Goal: Information Seeking & Learning: Learn about a topic

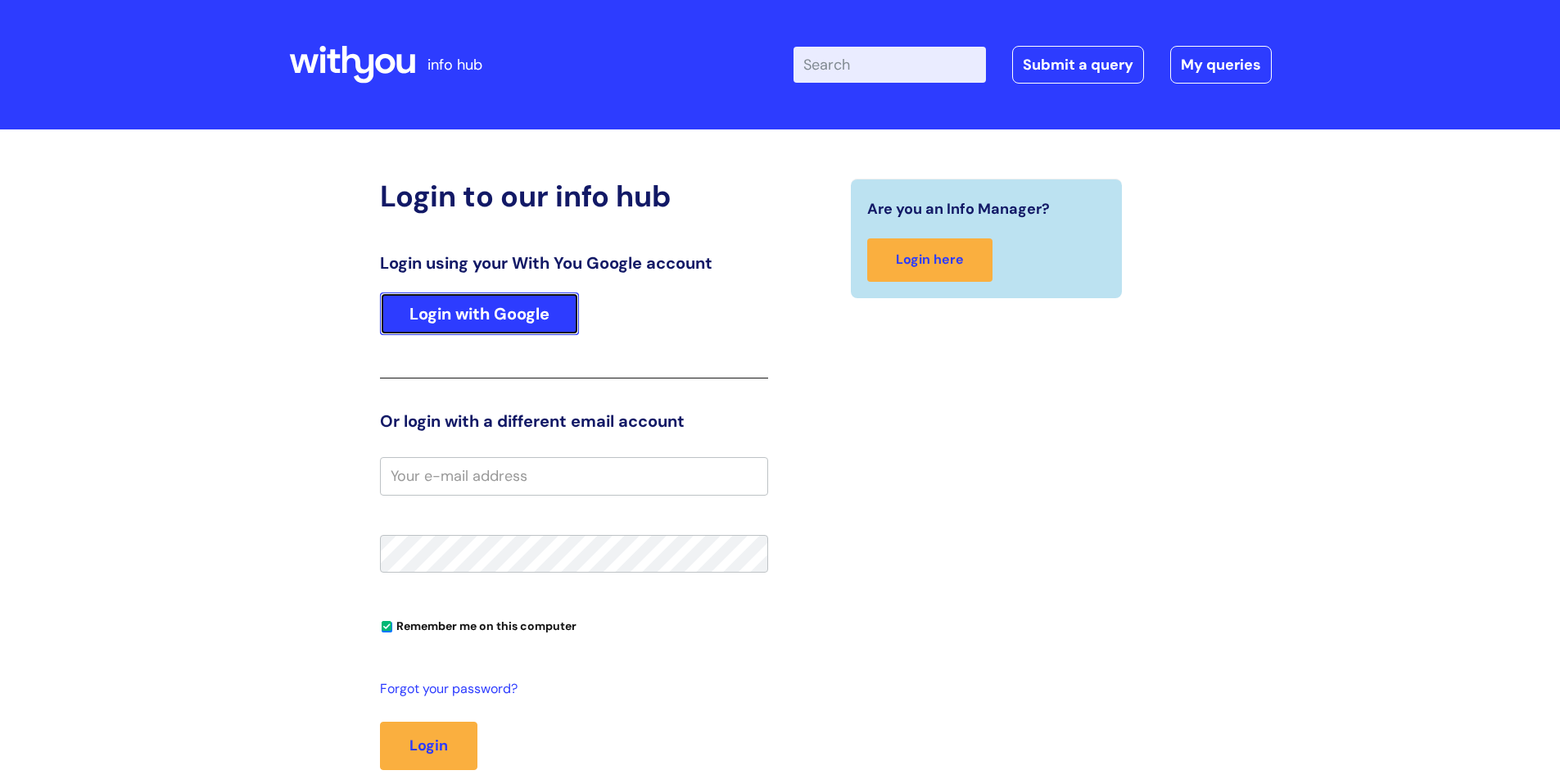
click at [483, 323] on link "Login with Google" at bounding box center [479, 314] width 199 height 43
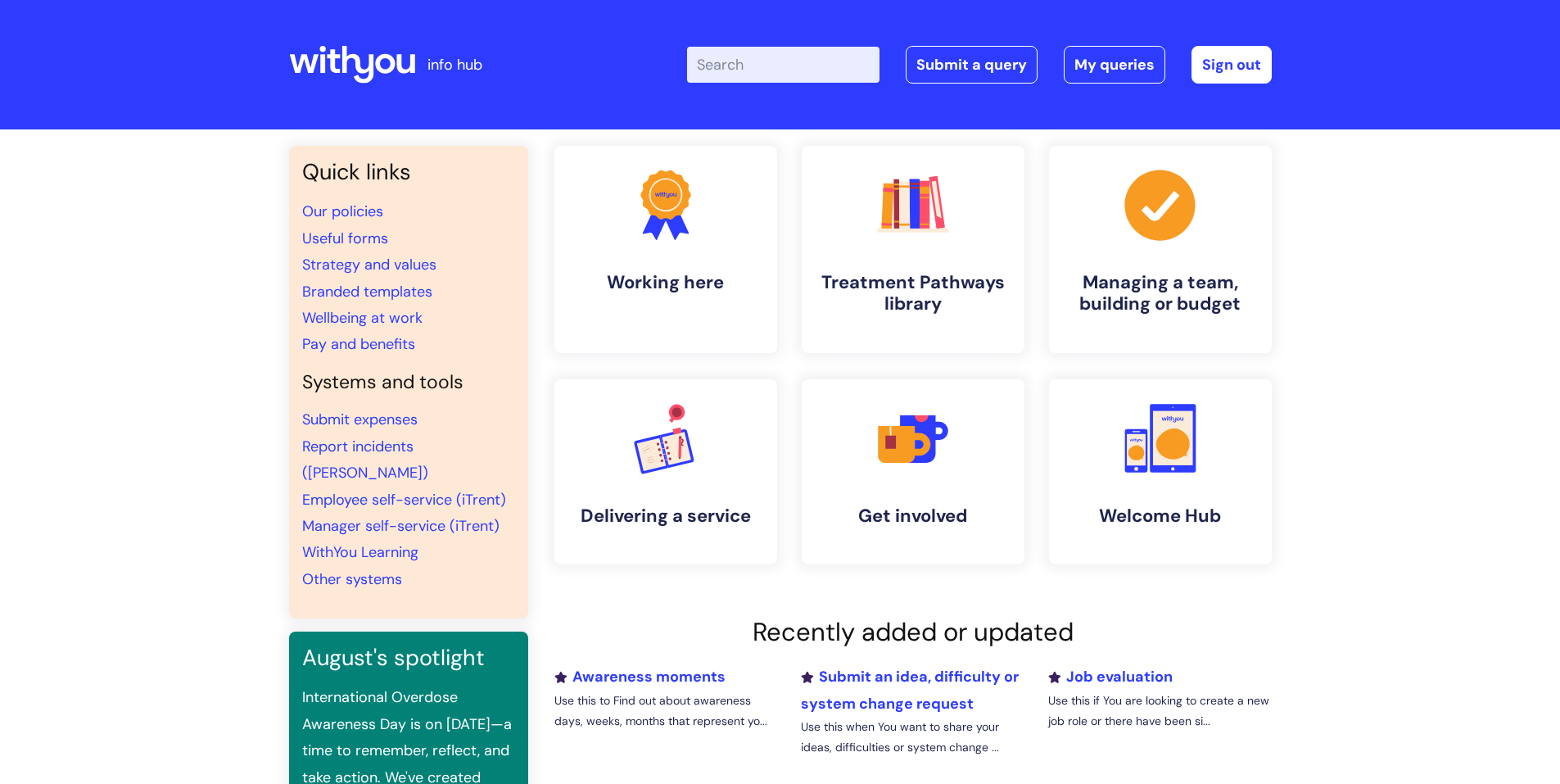
click at [725, 75] on input "Enter your search term here..." at bounding box center [782, 64] width 192 height 36
type input "fit note"
click button "Search" at bounding box center [0, 0] width 0 height 0
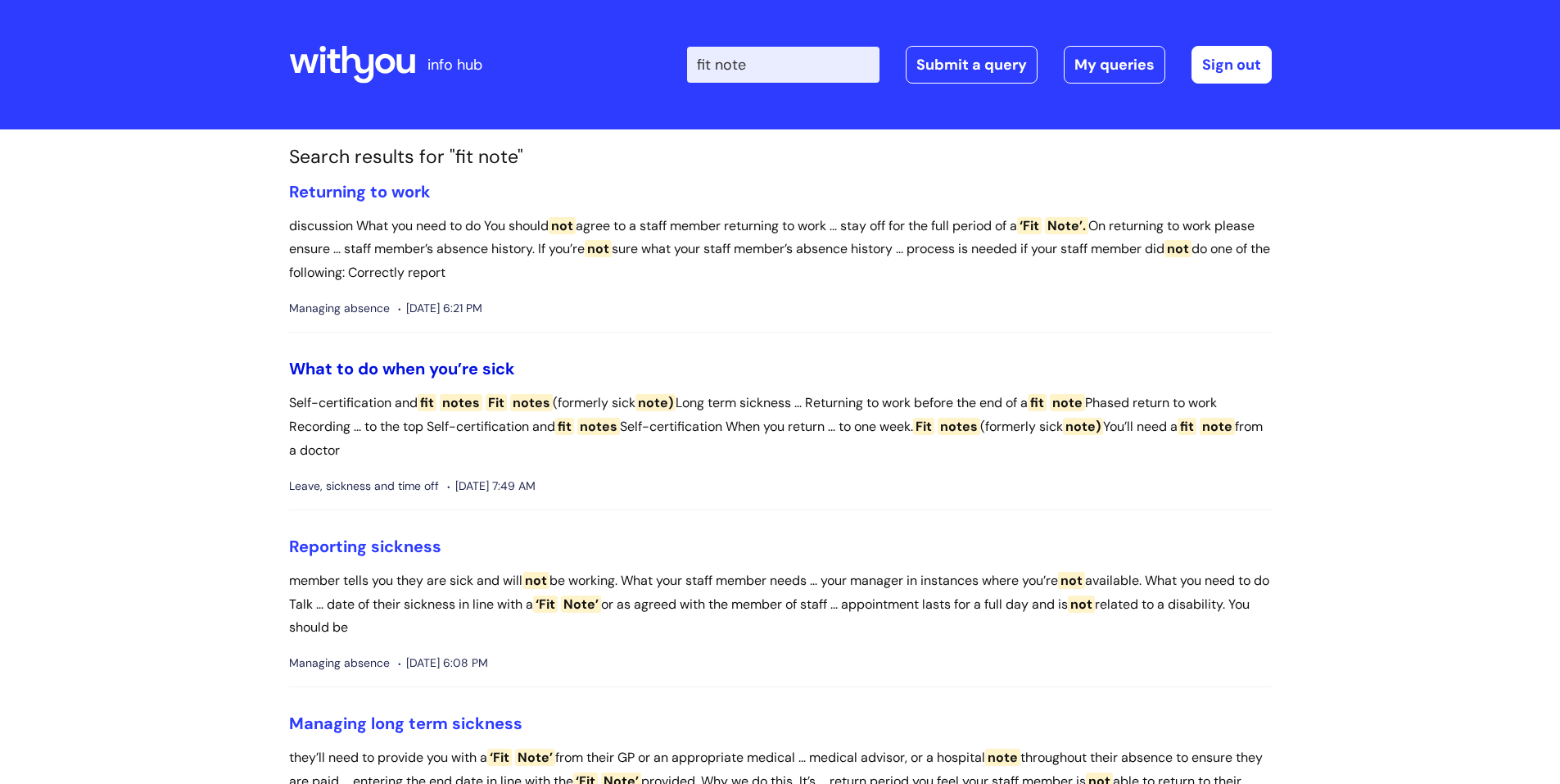
click at [486, 366] on link "What to do when you’re sick" at bounding box center [403, 368] width 226 height 21
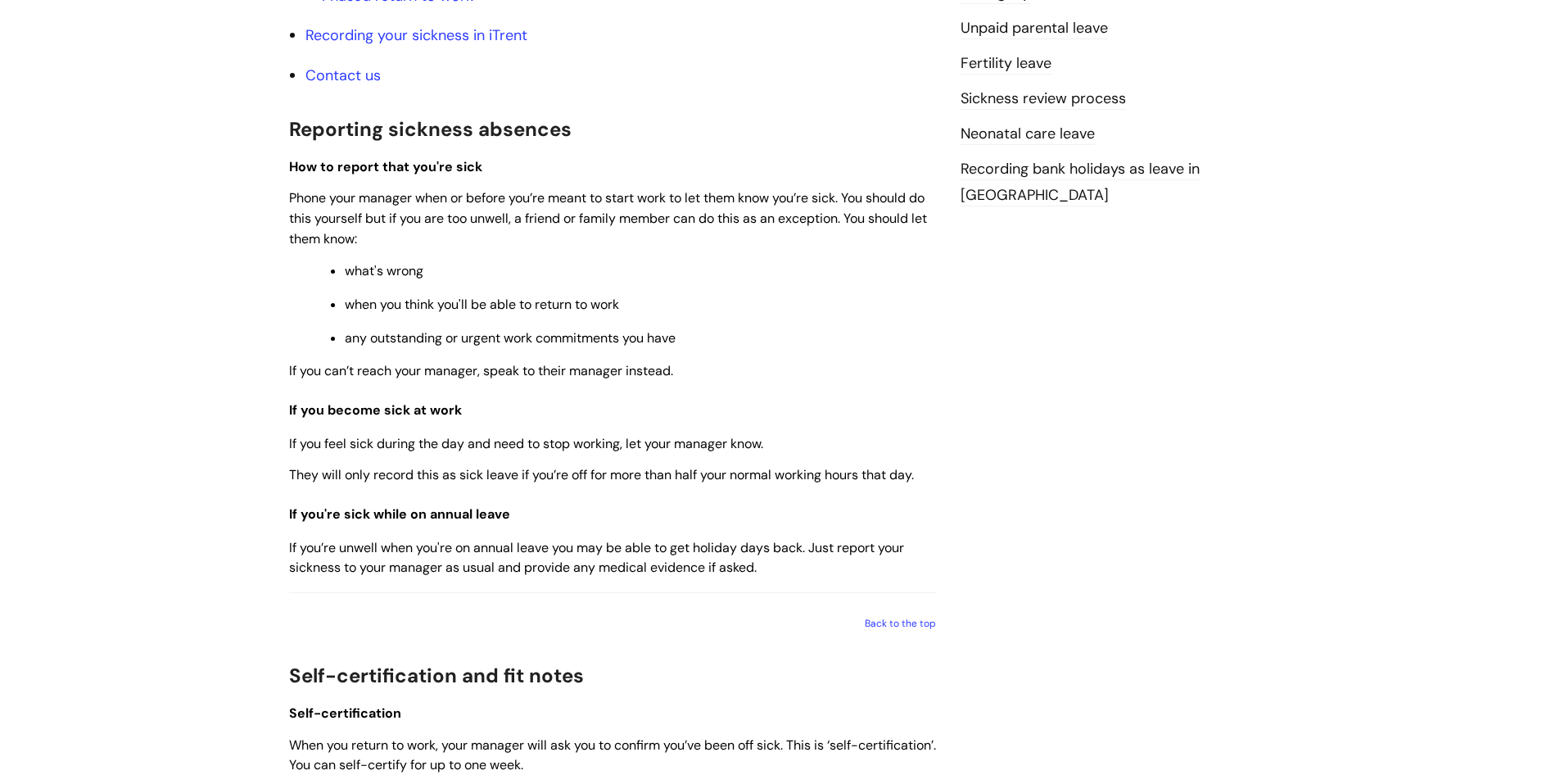
scroll to position [818, 0]
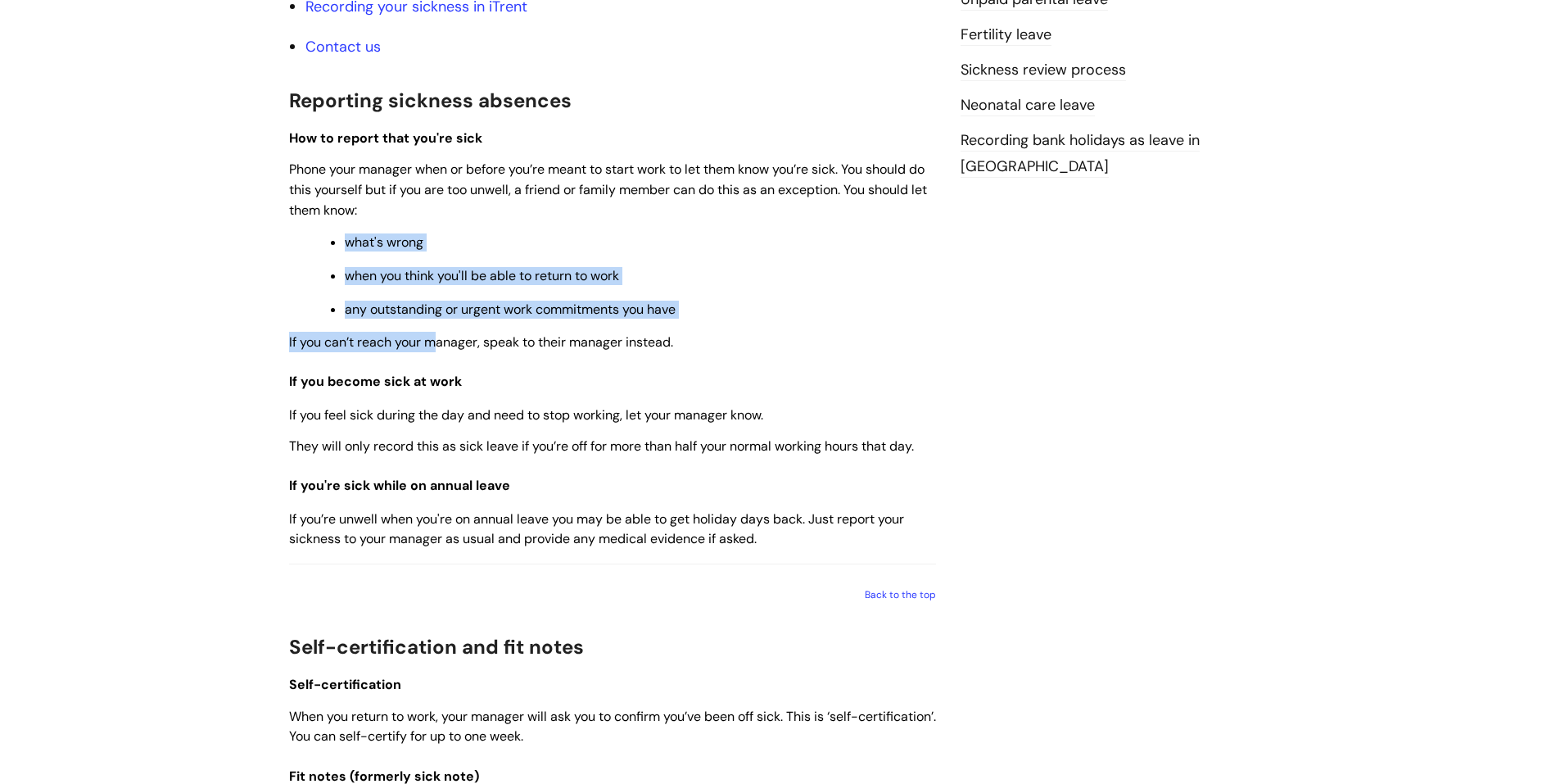
drag, startPoint x: 380, startPoint y: 224, endPoint x: 441, endPoint y: 346, distance: 136.4
click at [441, 346] on div "Use this when You feel sick and need to take time off work. QUICK LINKS Reporti…" at bounding box center [612, 724] width 647 height 2467
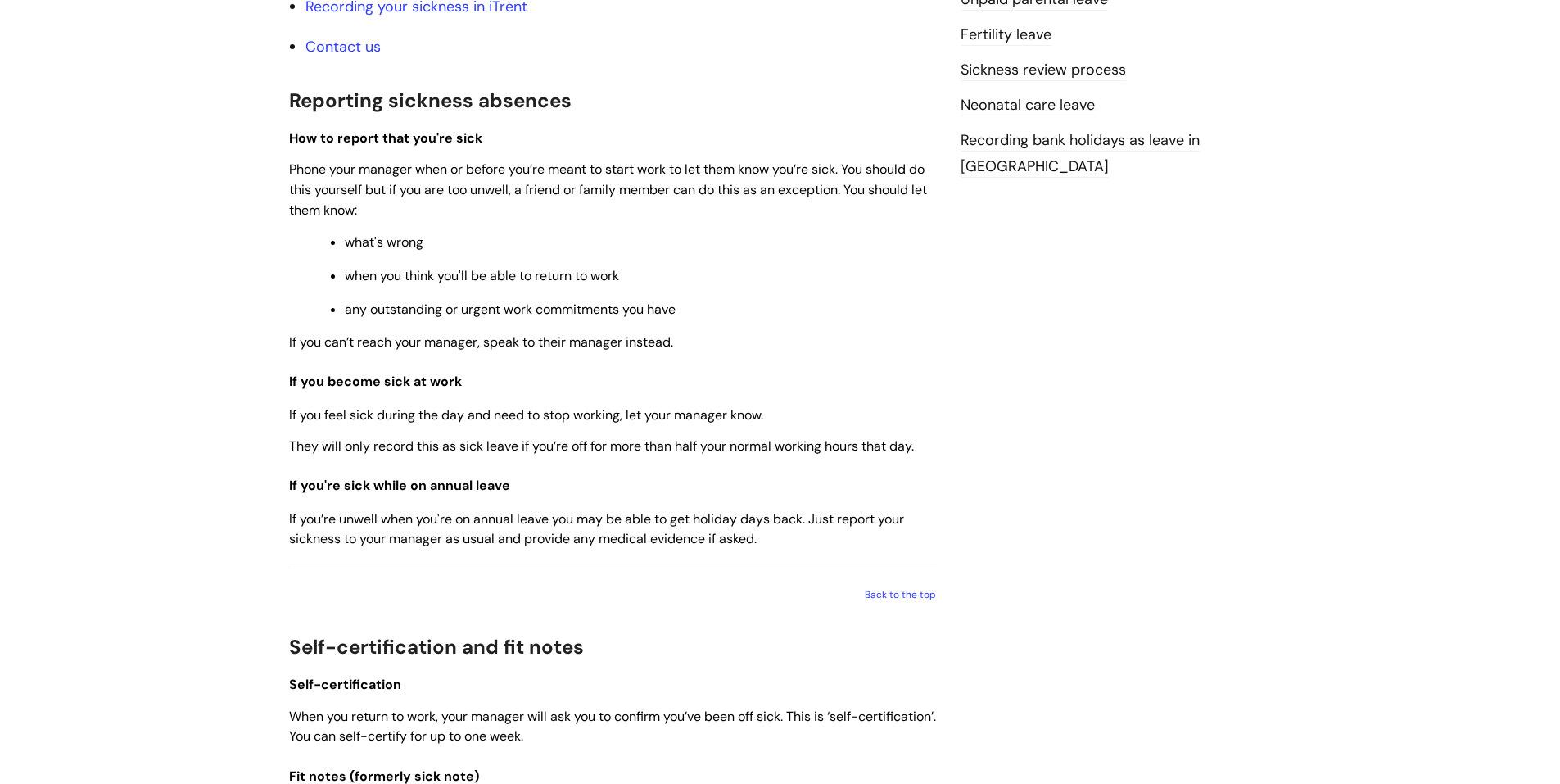
click at [458, 343] on span "If you can’t reach your manager, speak to their manager instead." at bounding box center [482, 341] width 384 height 18
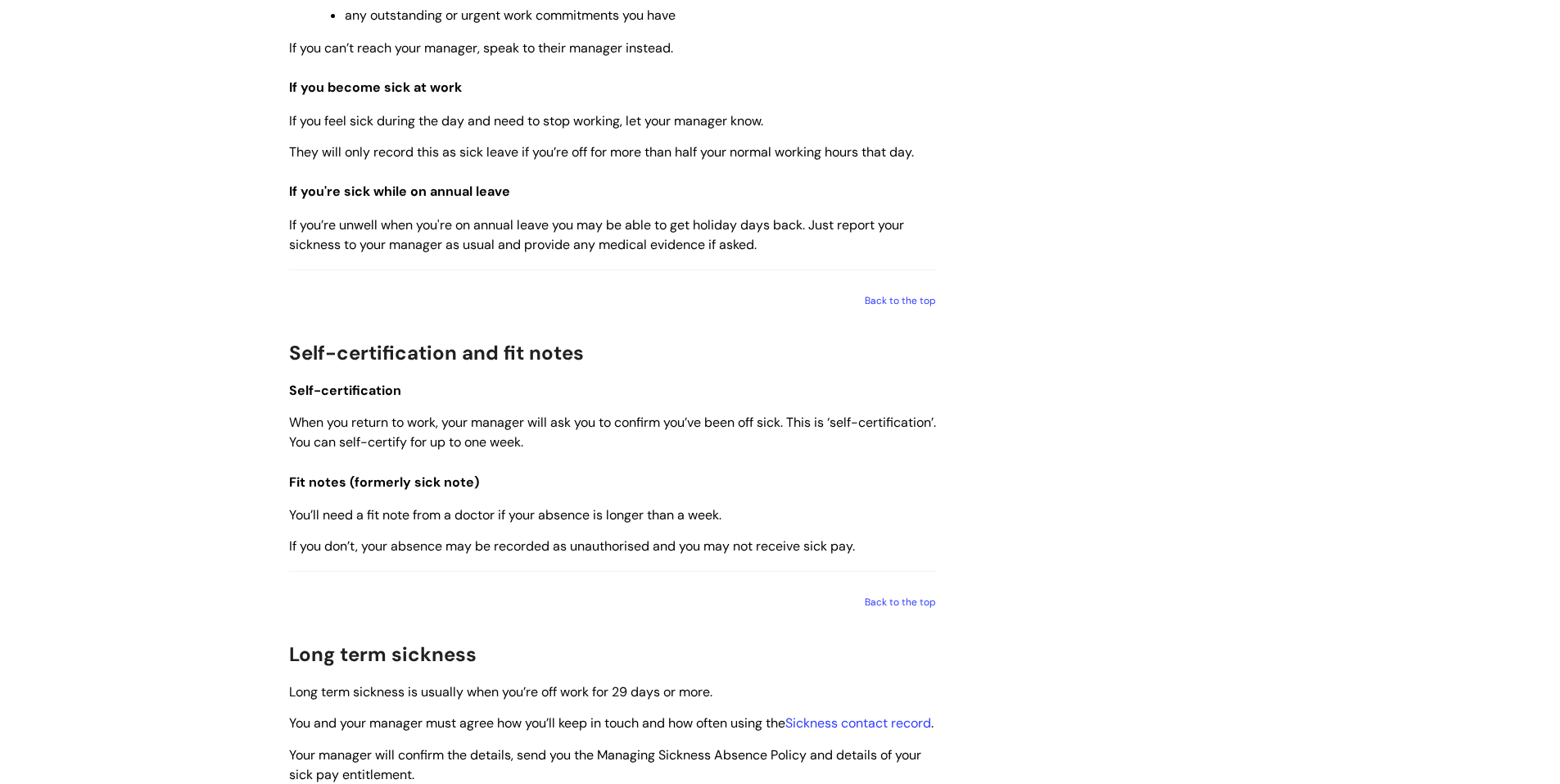
scroll to position [1146, 0]
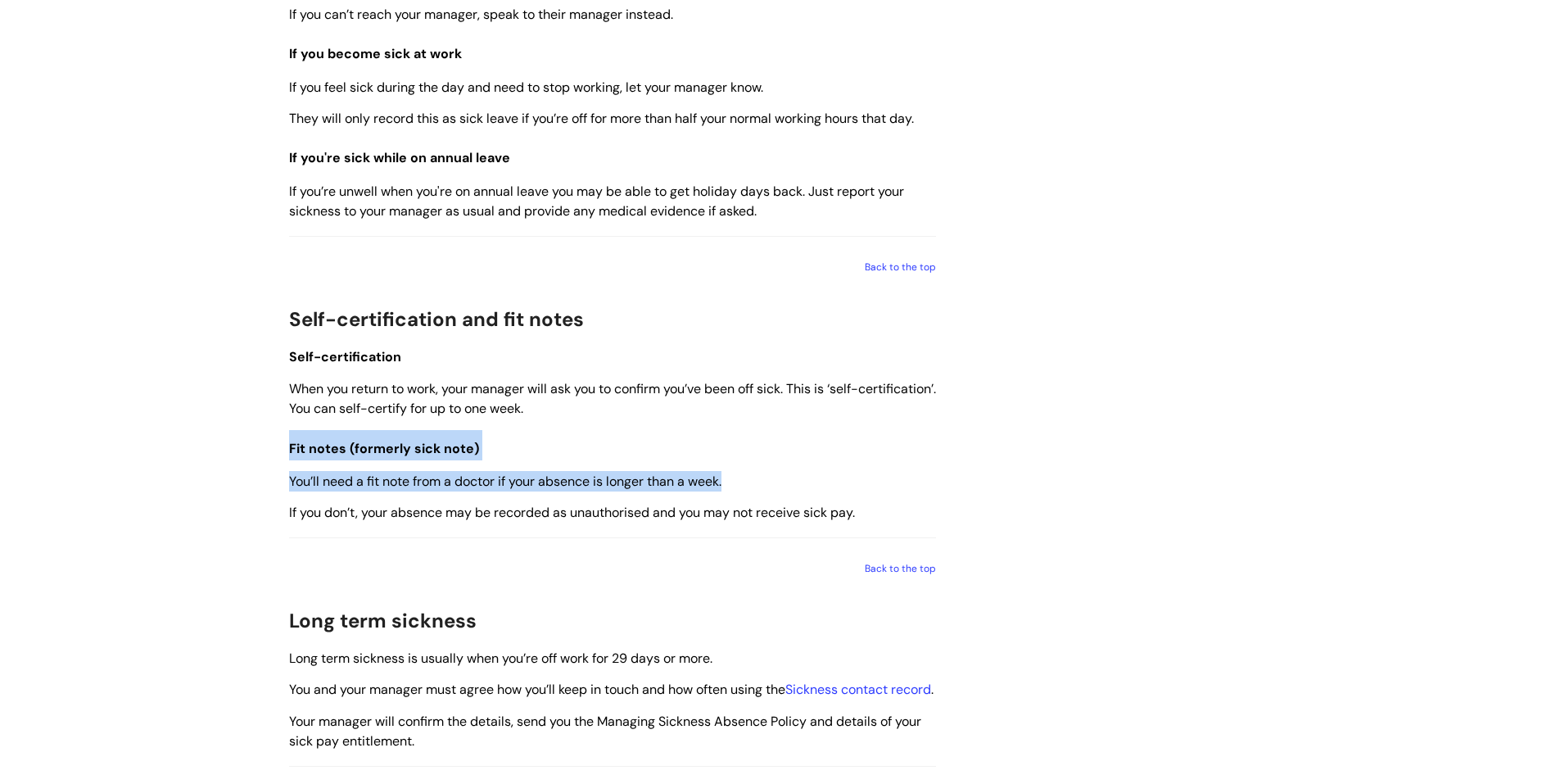
drag, startPoint x: 290, startPoint y: 454, endPoint x: 772, endPoint y: 471, distance: 482.3
click at [772, 471] on div "Use this when You feel sick and need to take time off work. QUICK LINKS Reporti…" at bounding box center [612, 396] width 647 height 2467
click at [772, 471] on p "You’ll need a fit note from a doctor if your absence is longer than a week." at bounding box center [612, 481] width 647 height 20
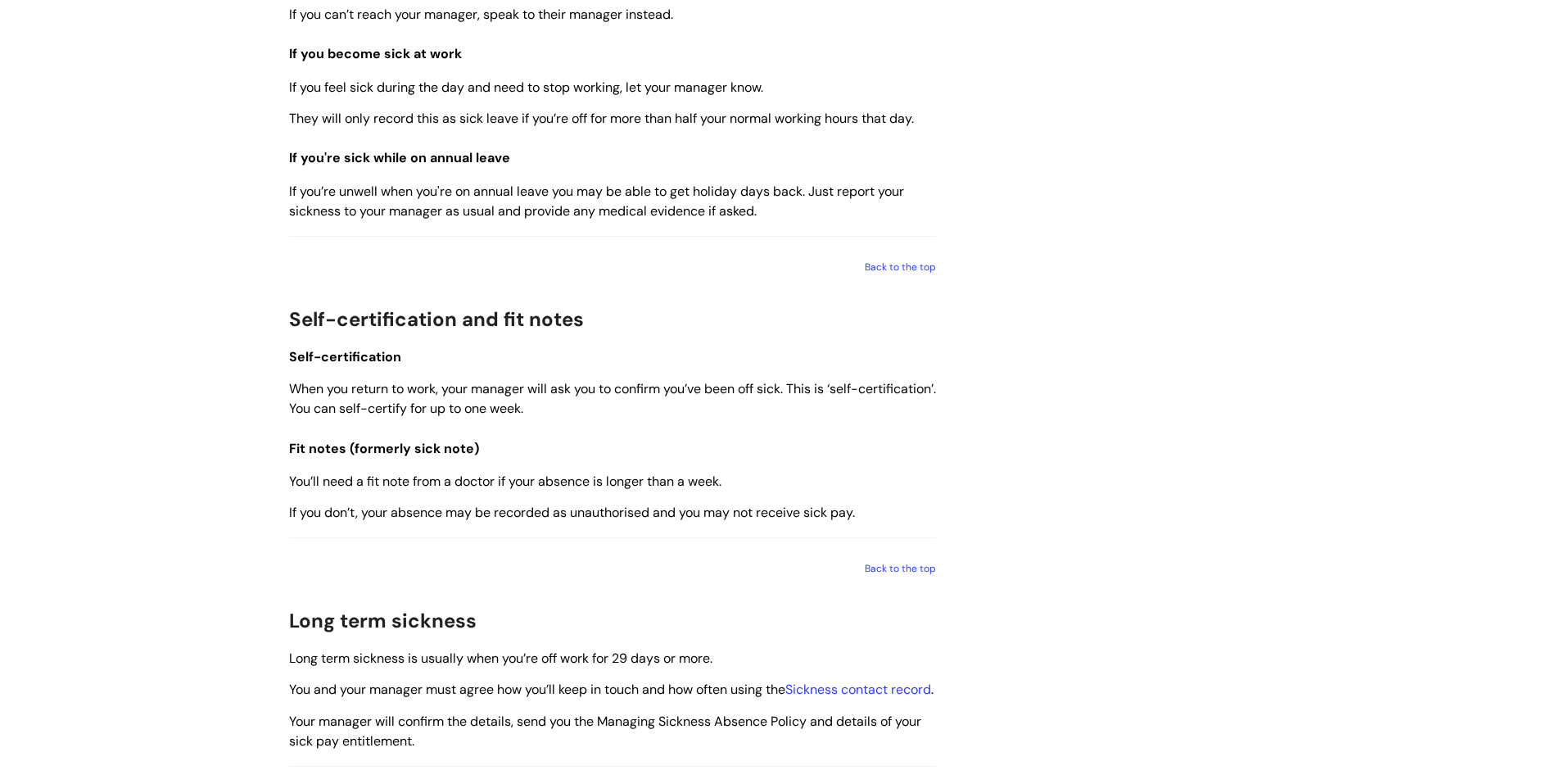
drag, startPoint x: 922, startPoint y: 514, endPoint x: 287, endPoint y: 451, distance: 638.1
click at [287, 451] on div "What to do when you’re sick Modified on: Wed, 30 Jul, 2025 at 3:28 PM Use this …" at bounding box center [612, 416] width 672 height 2715
click at [287, 450] on div "What to do when you’re sick Modified on: Wed, 30 Jul, 2025 at 3:28 PM Use this …" at bounding box center [612, 416] width 672 height 2715
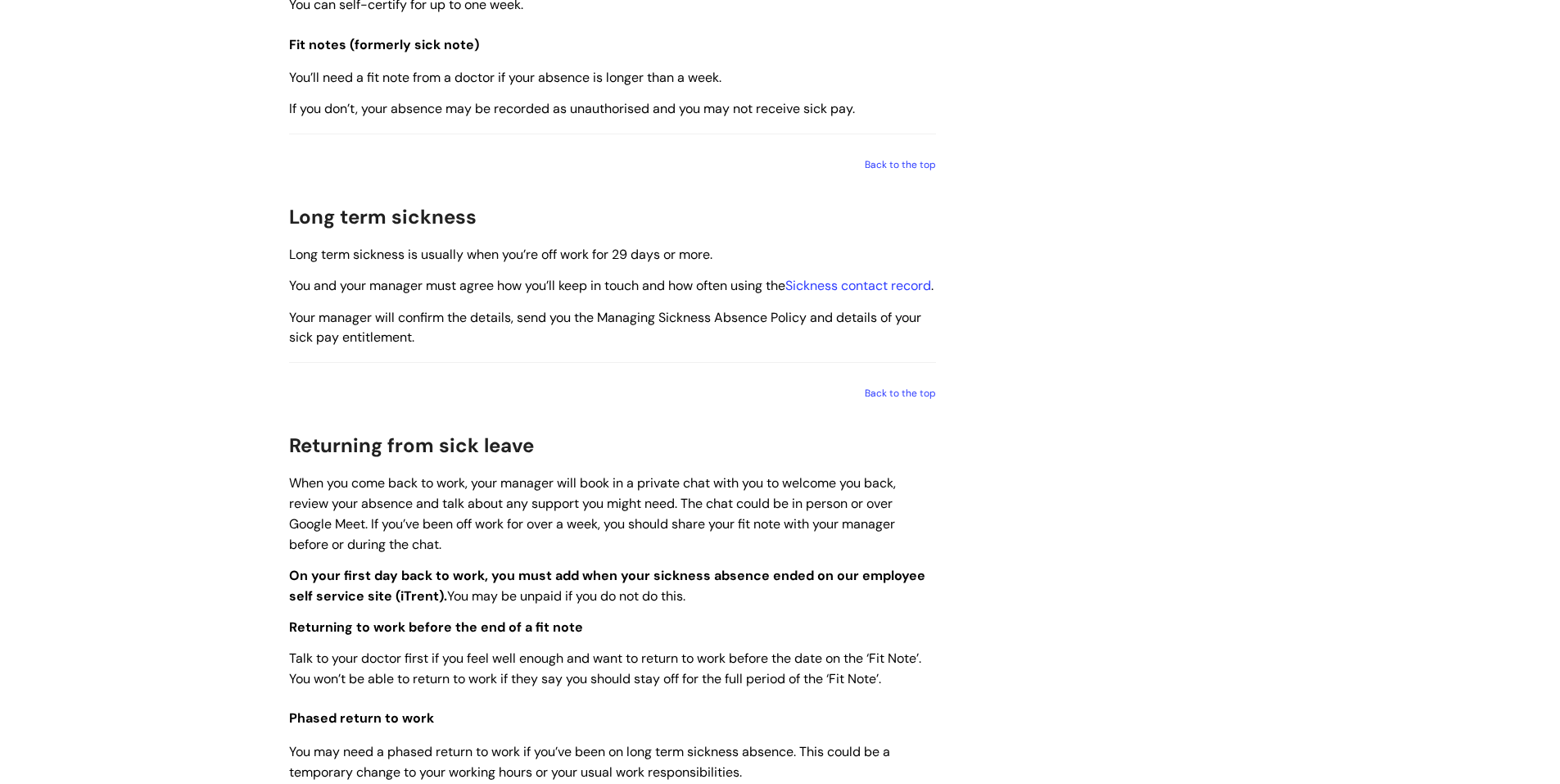
scroll to position [1719, 0]
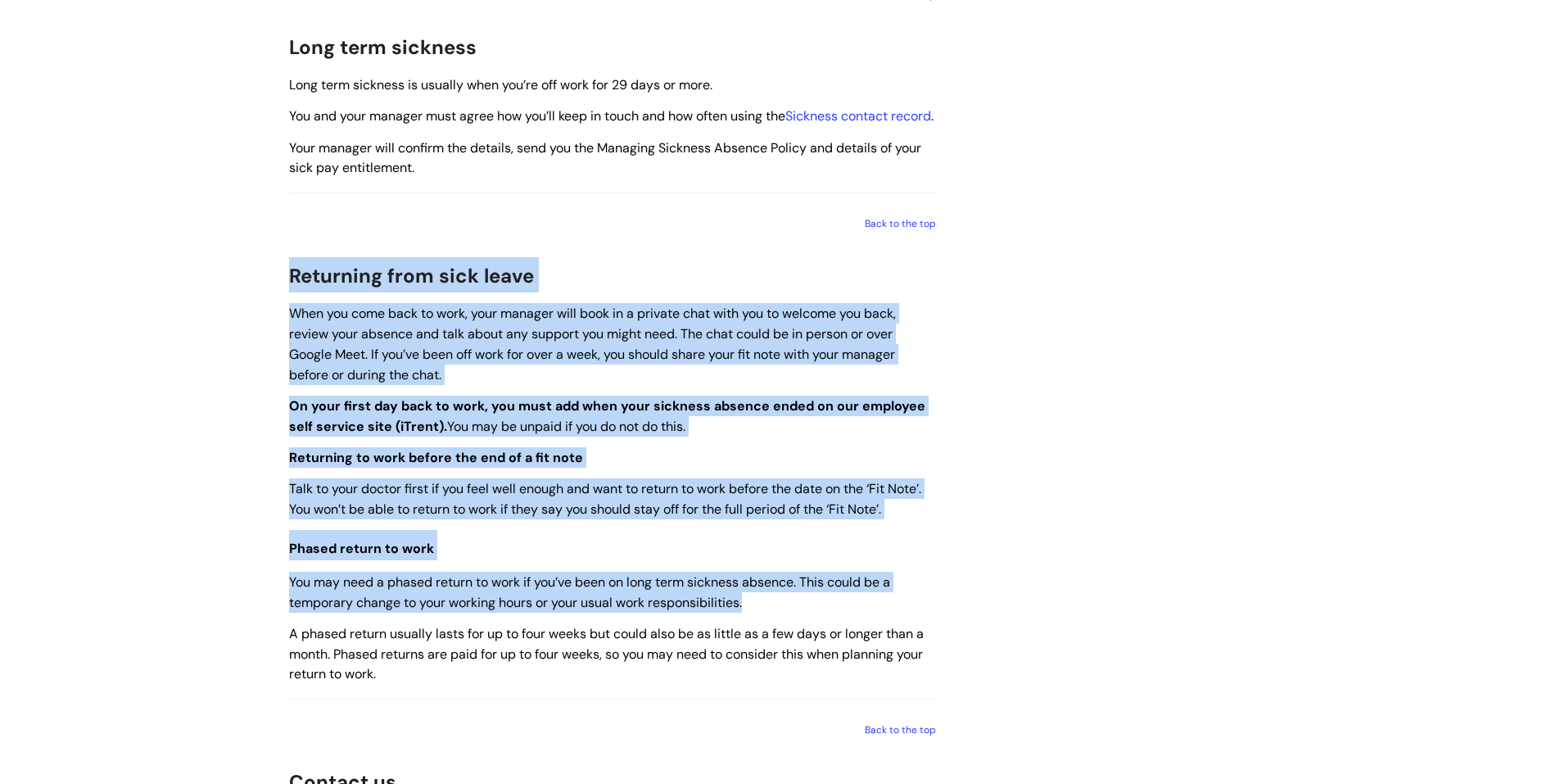
drag, startPoint x: 291, startPoint y: 299, endPoint x: 390, endPoint y: 708, distance: 420.8
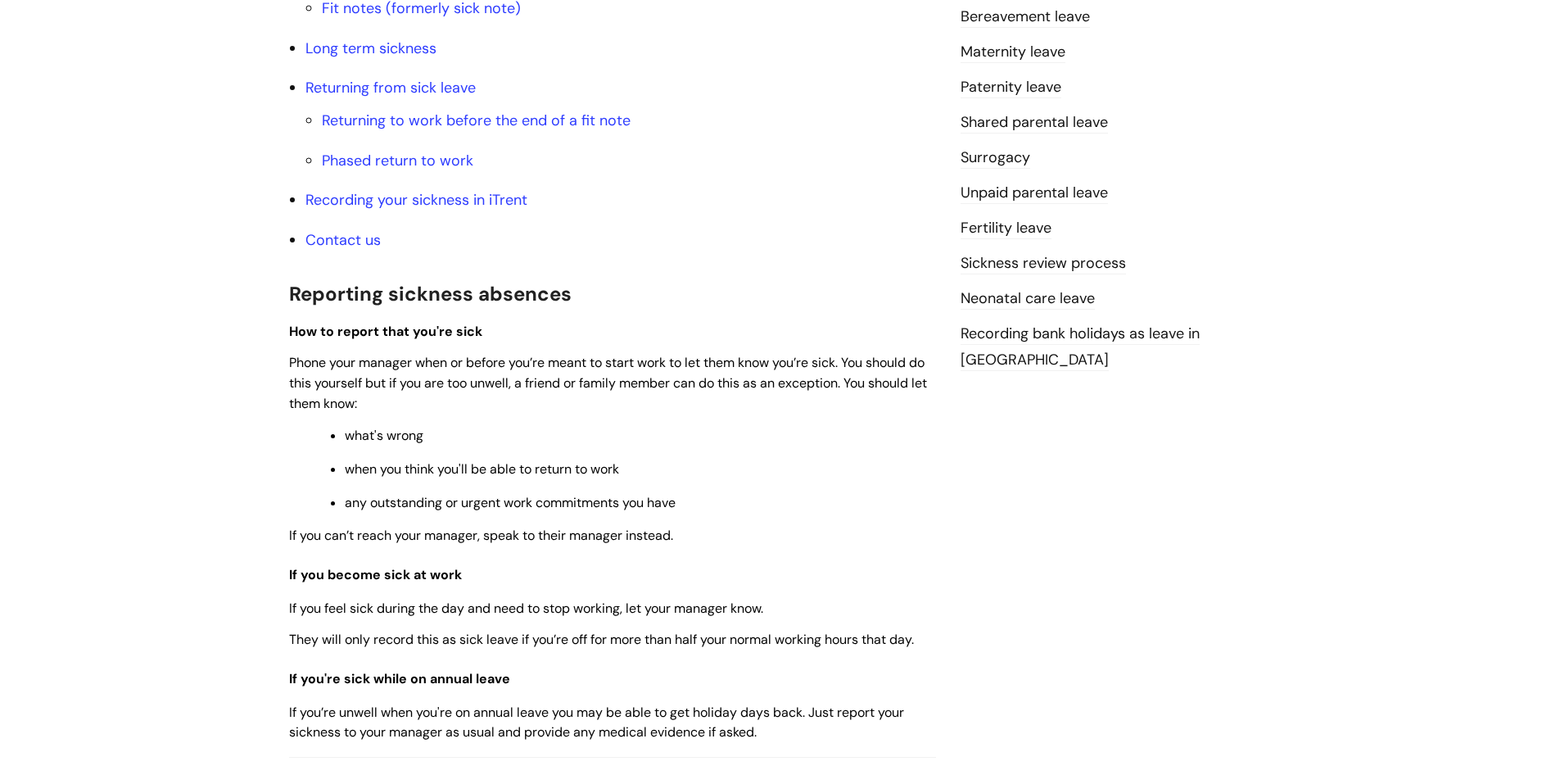
scroll to position [573, 0]
